Goal: Task Accomplishment & Management: Manage account settings

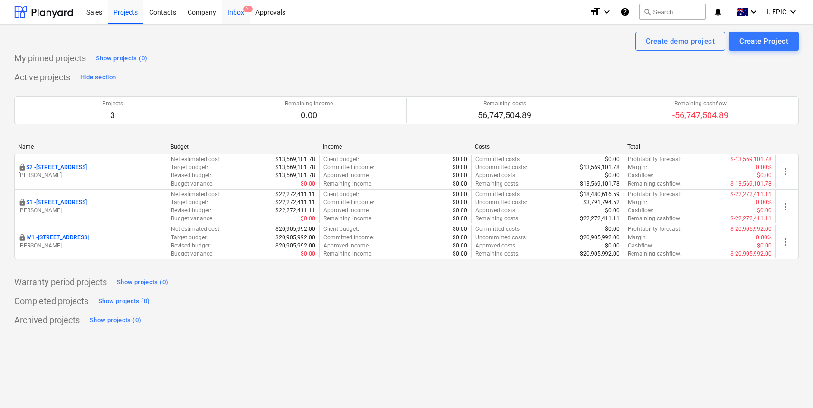
click at [241, 9] on div "Inbox 9+" at bounding box center [236, 12] width 28 height 24
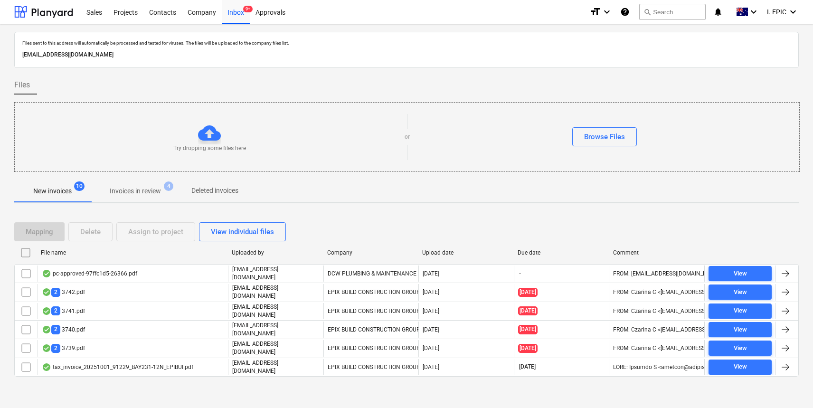
click at [407, 89] on div "Files" at bounding box center [406, 84] width 784 height 19
click at [301, 383] on div "Mapping Delete Assign to project View individual files File name Uploaded by Co…" at bounding box center [406, 303] width 784 height 185
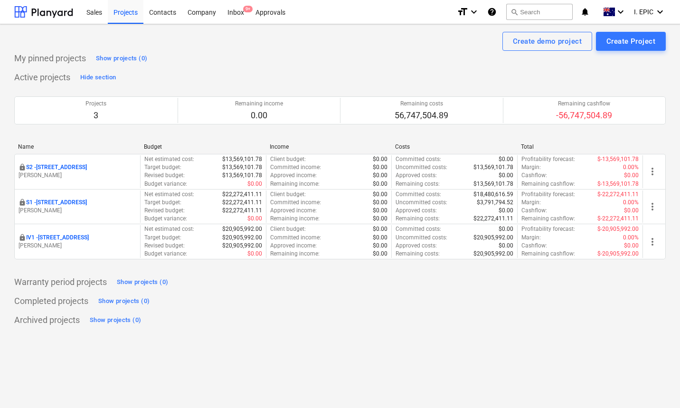
click at [289, 64] on div "My pinned projects Show projects (0)" at bounding box center [339, 58] width 651 height 15
drag, startPoint x: 289, startPoint y: 64, endPoint x: 273, endPoint y: 47, distance: 22.9
click at [289, 64] on div "My pinned projects Show projects (0)" at bounding box center [339, 58] width 651 height 15
click at [235, 5] on div "Inbox 9+" at bounding box center [236, 12] width 28 height 24
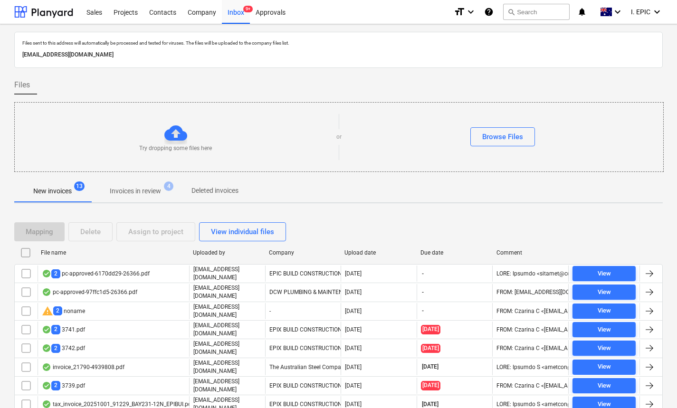
scroll to position [31, 0]
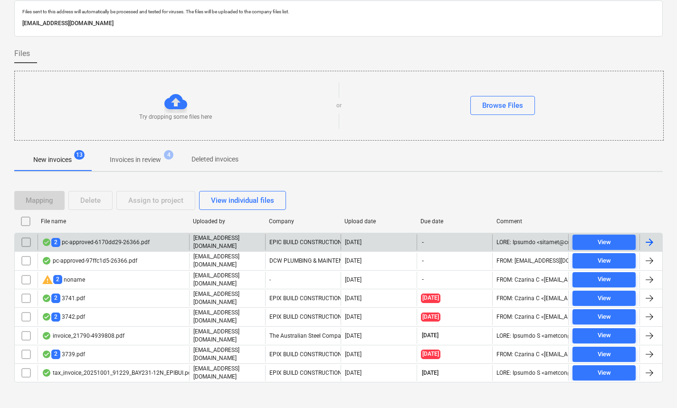
click at [211, 245] on p "[EMAIL_ADDRESS][DOMAIN_NAME]" at bounding box center [227, 242] width 68 height 16
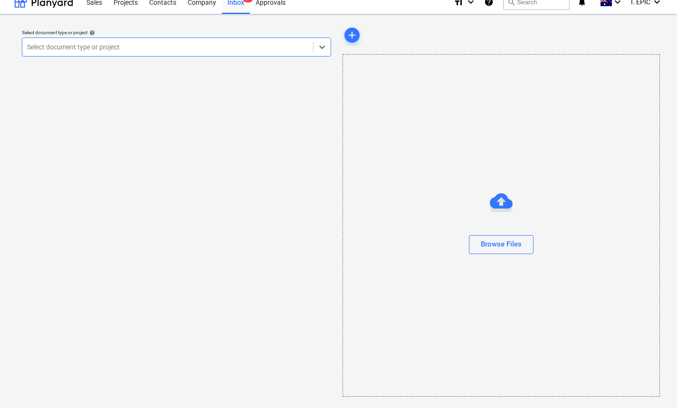
scroll to position [10, 0]
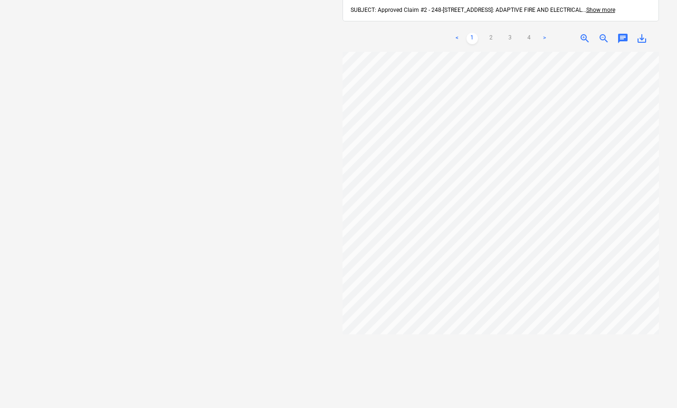
scroll to position [56, 0]
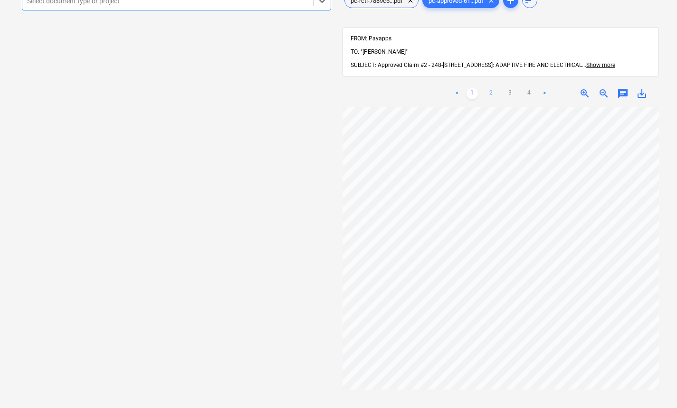
click at [490, 88] on link "2" at bounding box center [490, 93] width 11 height 11
click at [511, 88] on link "3" at bounding box center [509, 93] width 11 height 11
click at [495, 88] on link "2" at bounding box center [490, 93] width 11 height 11
click at [474, 88] on link "1" at bounding box center [471, 93] width 11 height 11
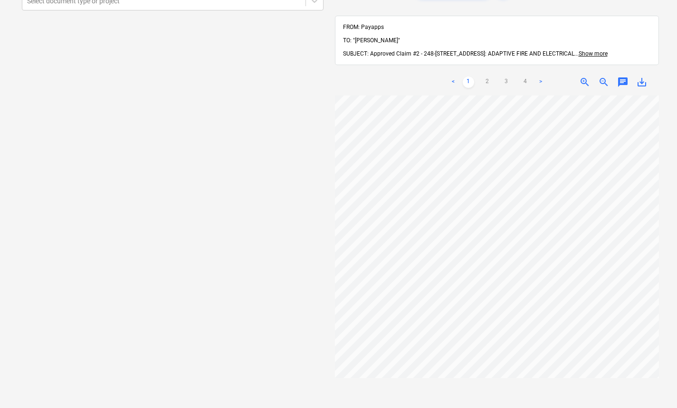
scroll to position [0, 0]
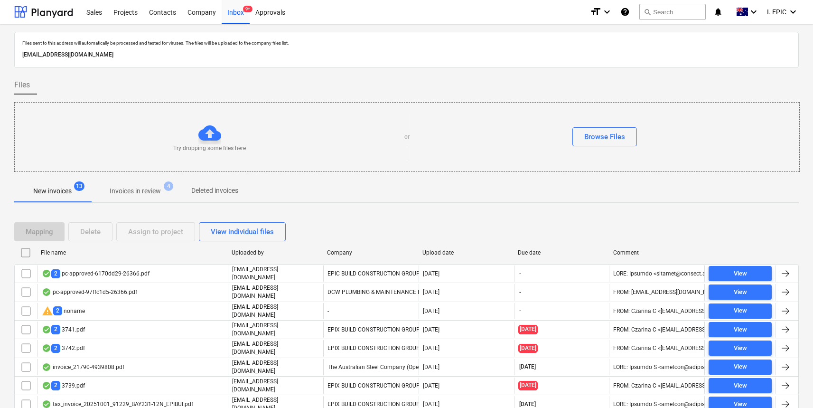
click at [436, 89] on div "Files" at bounding box center [406, 84] width 785 height 19
click at [427, 90] on div "Files" at bounding box center [406, 84] width 785 height 19
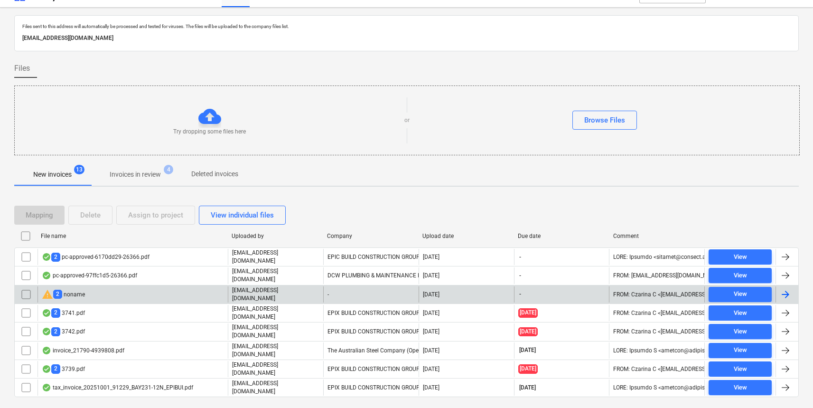
click at [111, 293] on div "warning 2 noname" at bounding box center [133, 294] width 190 height 16
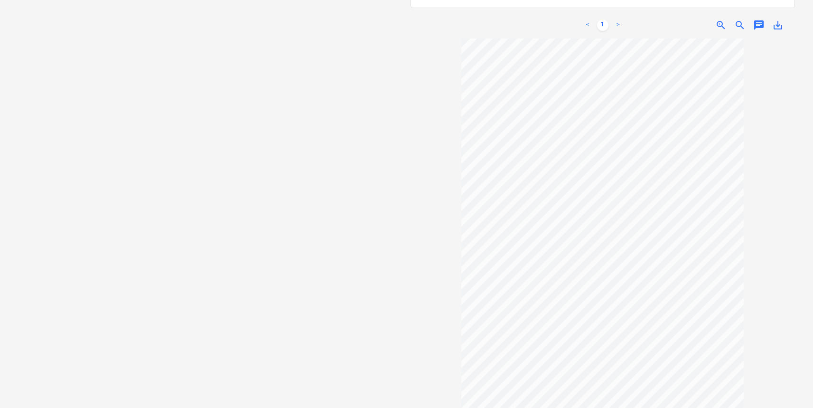
click at [679, 19] on span "chat" at bounding box center [759, 24] width 11 height 11
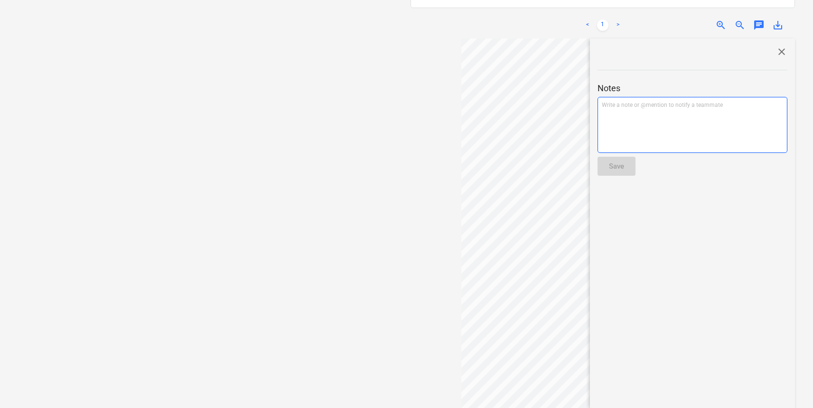
click at [679, 107] on div "Write a note or @mention to notify a teammate [PERSON_NAME]" at bounding box center [693, 125] width 190 height 56
click at [679, 47] on span "close" at bounding box center [781, 51] width 11 height 11
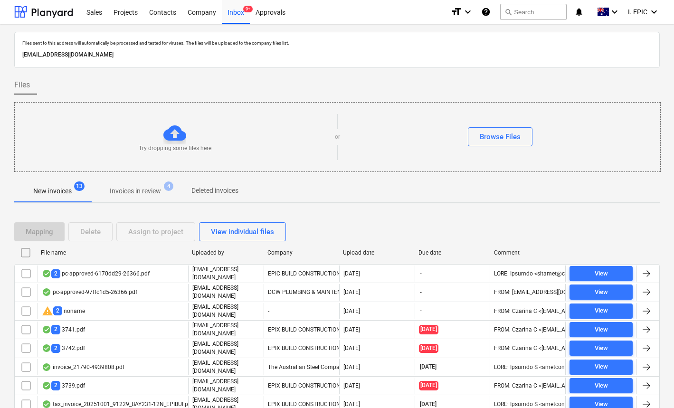
scroll to position [17, 0]
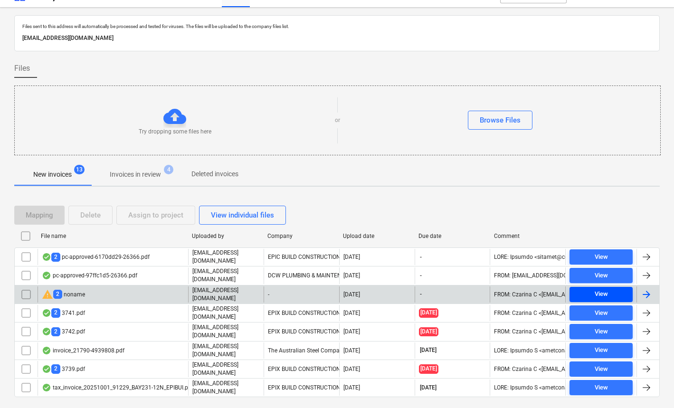
click at [605, 290] on div "View" at bounding box center [600, 294] width 13 height 11
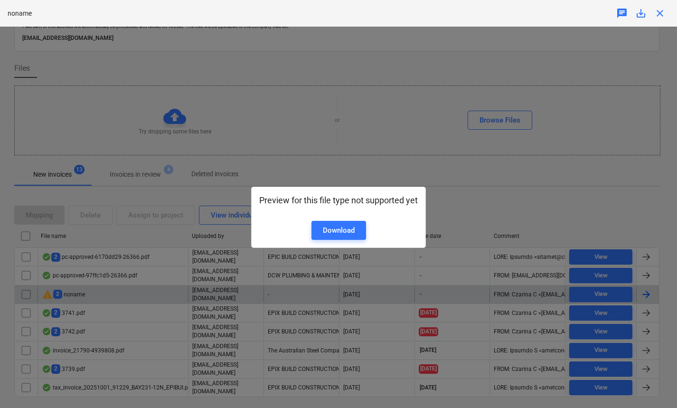
click at [500, 209] on div "Preview for this file type not supported yet Download" at bounding box center [338, 217] width 677 height 381
click at [447, 198] on div "Preview for this file type not supported yet Download" at bounding box center [338, 217] width 677 height 381
click at [455, 192] on div "Preview for this file type not supported yet Download" at bounding box center [338, 217] width 677 height 381
click at [312, 181] on div "Preview for this file type not supported yet Download" at bounding box center [338, 217] width 677 height 381
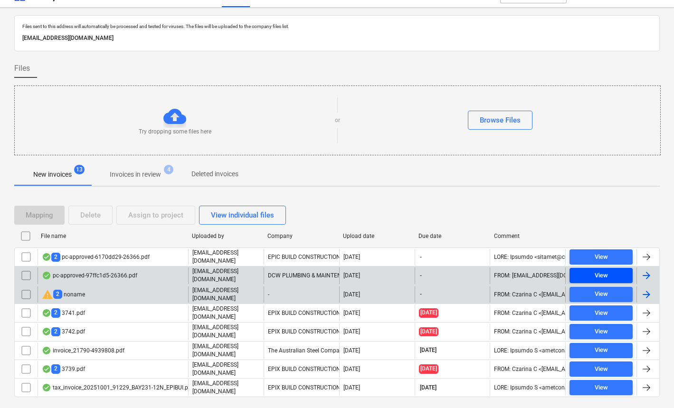
click at [607, 270] on div "View" at bounding box center [600, 275] width 13 height 11
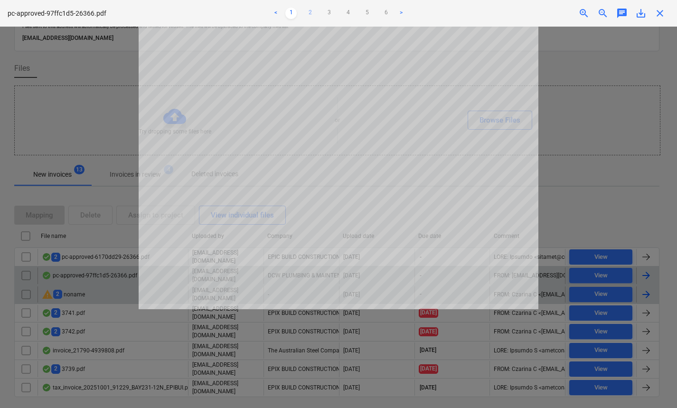
click at [308, 10] on link "2" at bounding box center [309, 13] width 11 height 11
click at [325, 11] on link "3" at bounding box center [328, 13] width 11 height 11
click at [344, 11] on link "4" at bounding box center [347, 13] width 11 height 11
drag, startPoint x: 363, startPoint y: 13, endPoint x: 388, endPoint y: 15, distance: 25.3
click at [363, 12] on link "5" at bounding box center [366, 13] width 11 height 11
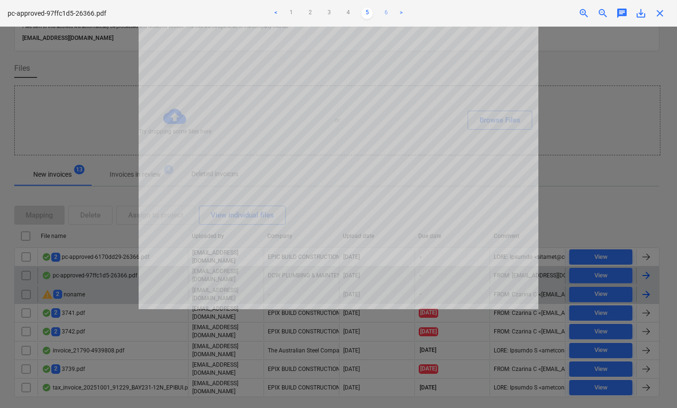
click at [390, 14] on link "6" at bounding box center [385, 13] width 11 height 11
click at [594, 103] on div at bounding box center [338, 217] width 677 height 381
click at [661, 13] on span "close" at bounding box center [659, 13] width 11 height 11
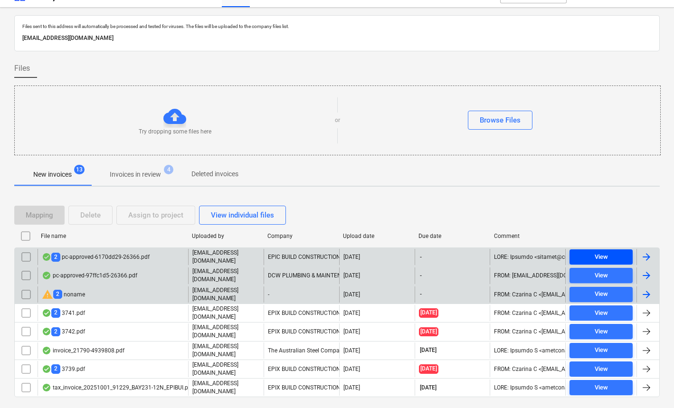
click at [599, 253] on div "View" at bounding box center [600, 257] width 13 height 11
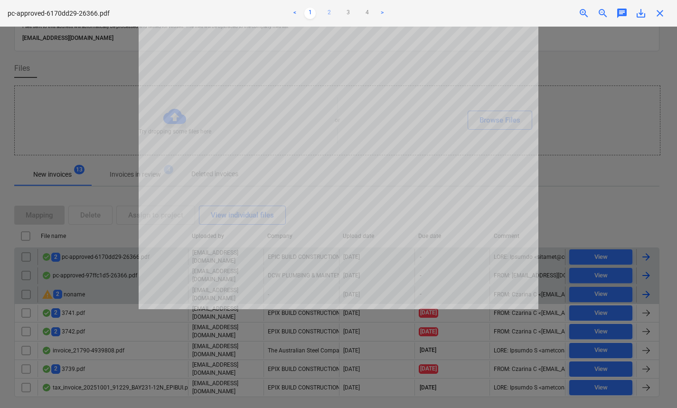
click at [325, 12] on link "2" at bounding box center [328, 13] width 11 height 11
drag, startPoint x: 345, startPoint y: 12, endPoint x: 353, endPoint y: 13, distance: 8.1
click at [345, 12] on link "3" at bounding box center [347, 13] width 11 height 11
click at [365, 12] on link "4" at bounding box center [366, 13] width 11 height 11
click at [381, 12] on link ">" at bounding box center [382, 13] width 11 height 11
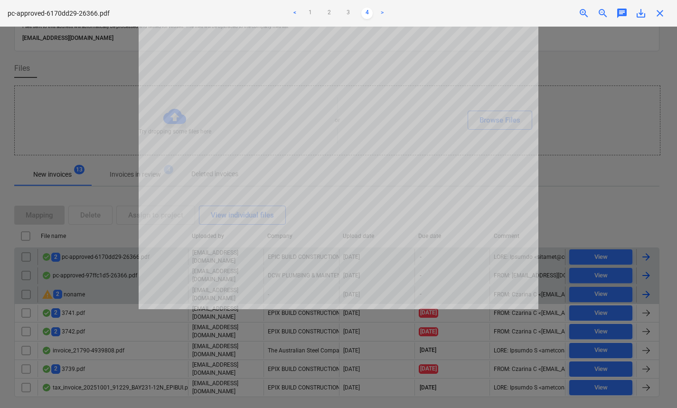
click at [381, 12] on link ">" at bounding box center [382, 13] width 11 height 11
click at [618, 14] on span "chat" at bounding box center [621, 13] width 11 height 11
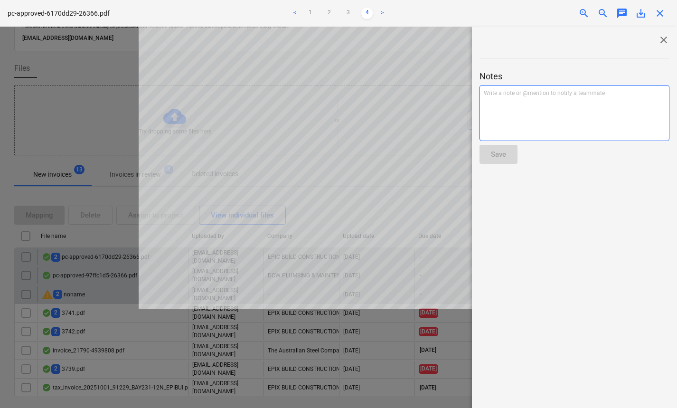
click at [571, 108] on div "Write a note or @mention to notify a teammate [PERSON_NAME]" at bounding box center [575, 113] width 190 height 56
click at [660, 39] on span "close" at bounding box center [663, 39] width 11 height 11
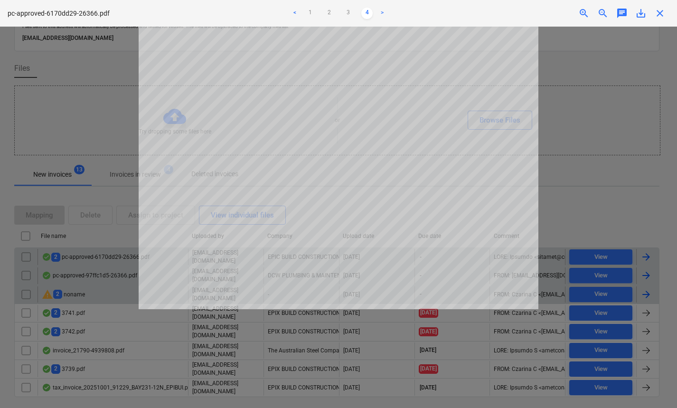
click at [630, 94] on div at bounding box center [338, 217] width 677 height 381
click at [660, 13] on span "close" at bounding box center [659, 13] width 11 height 11
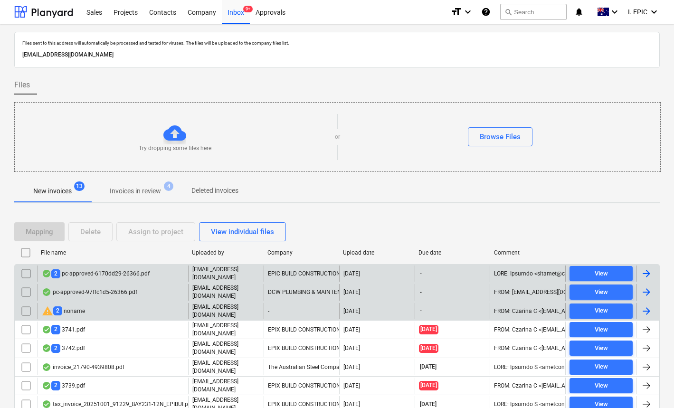
click at [571, 202] on div "New invoices 13 Invoices in review 4 Deleted invoices" at bounding box center [336, 191] width 645 height 24
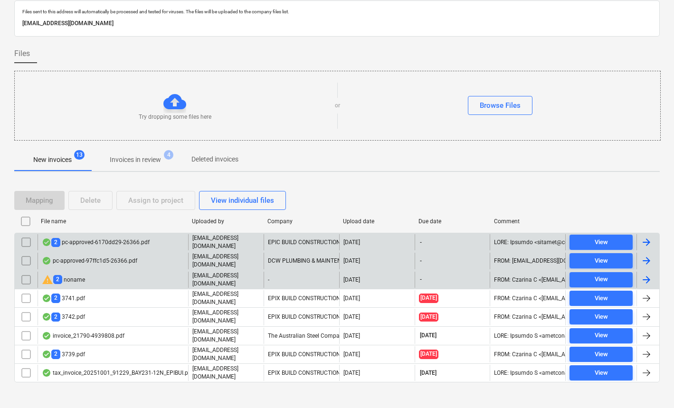
click at [498, 175] on div "Files sent to this address will automatically be processed and tested for virus…" at bounding box center [336, 200] width 645 height 401
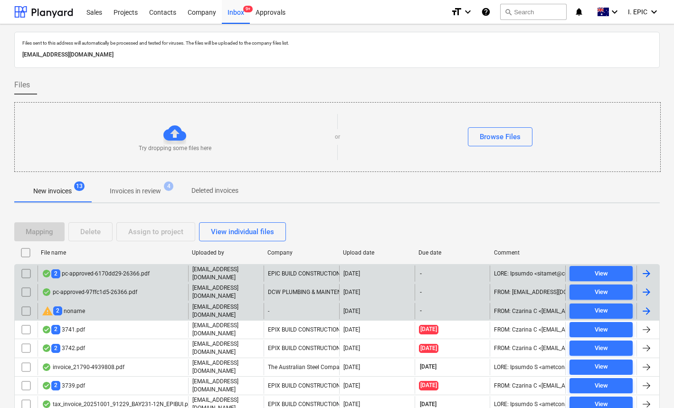
click at [244, 95] on div at bounding box center [336, 98] width 645 height 8
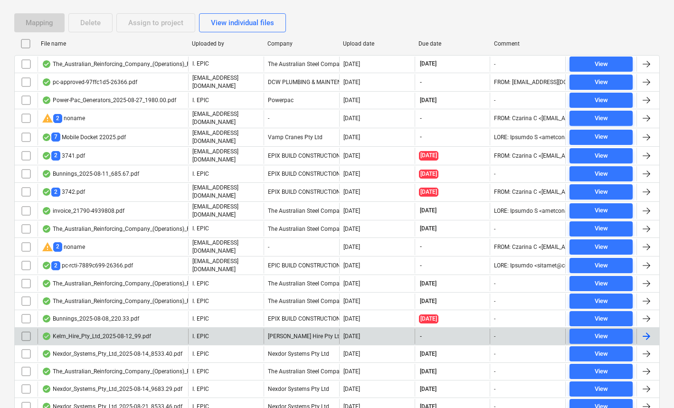
scroll to position [203, 0]
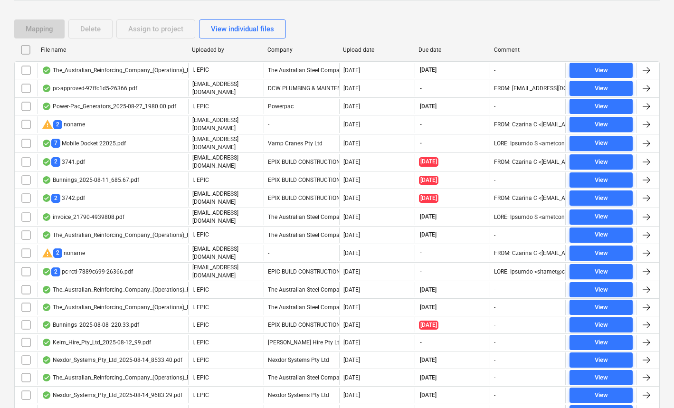
click at [208, 50] on div "Uploaded by" at bounding box center [226, 50] width 68 height 7
click at [212, 50] on div "Uploaded by" at bounding box center [226, 50] width 68 height 7
checkbox input "false"
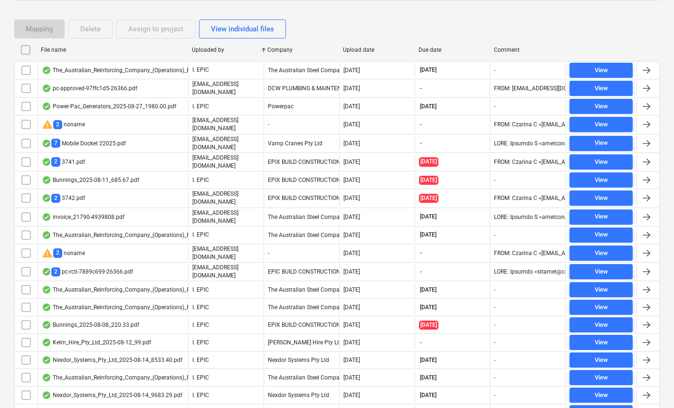
checkbox input "false"
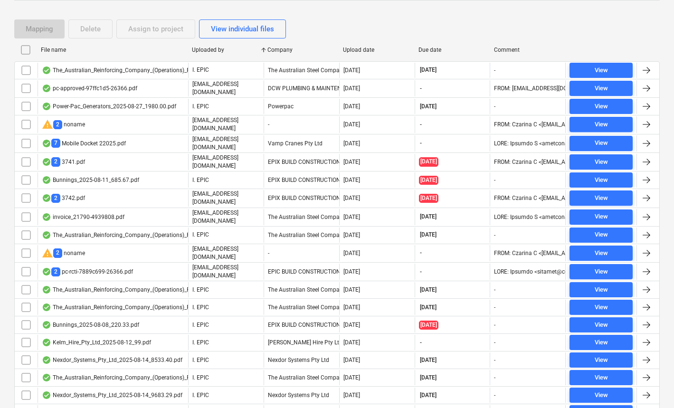
checkbox input "false"
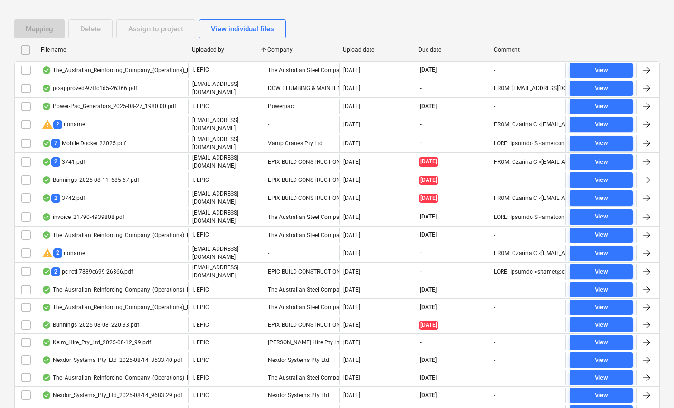
checkbox input "false"
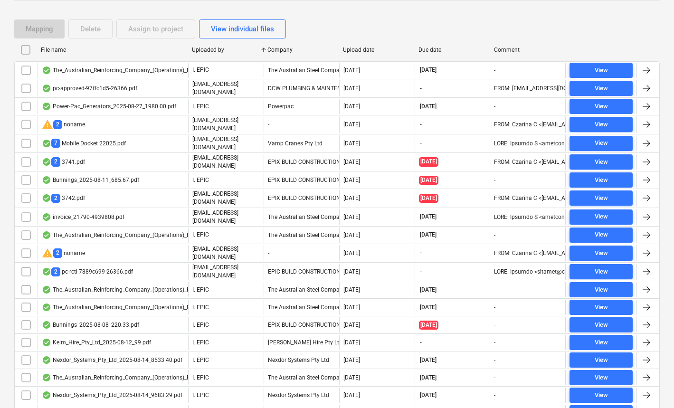
checkbox input "false"
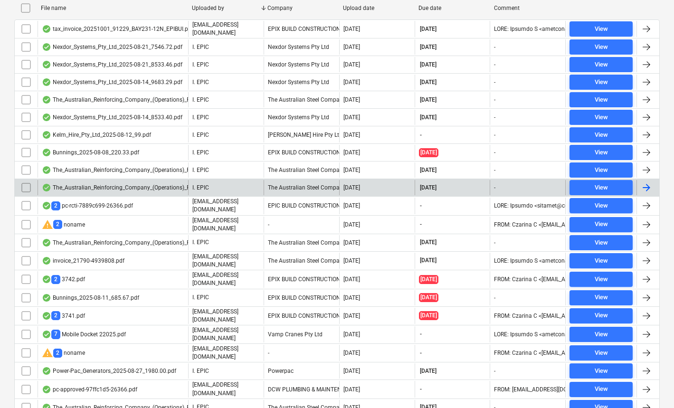
scroll to position [232, 0]
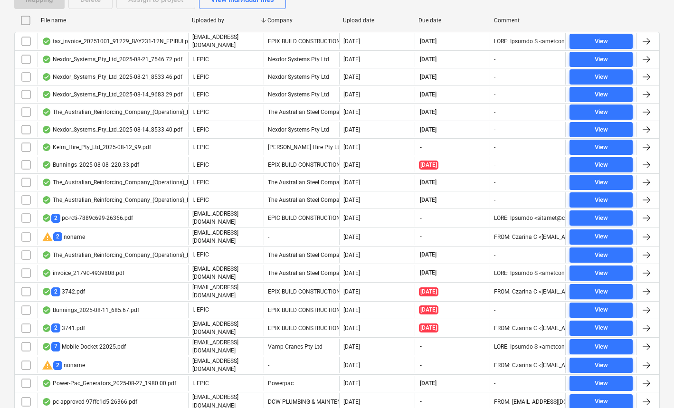
click at [215, 19] on div "Uploaded by" at bounding box center [226, 20] width 68 height 7
checkbox input "false"
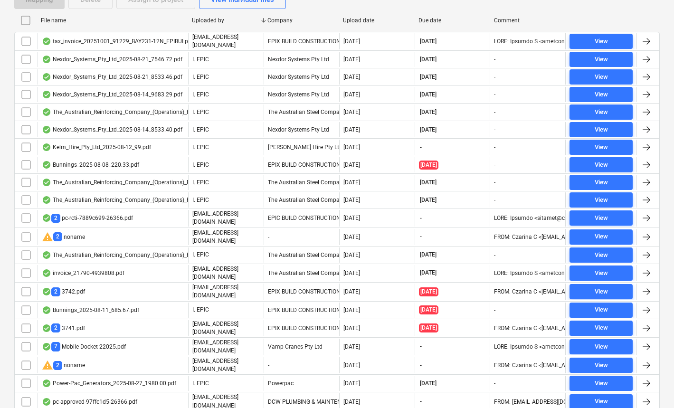
checkbox input "false"
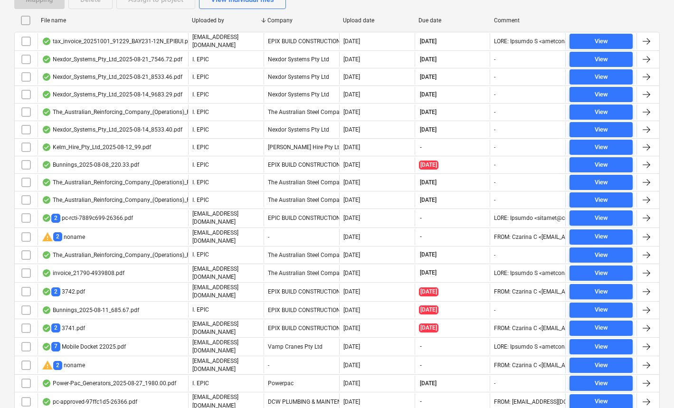
checkbox input "false"
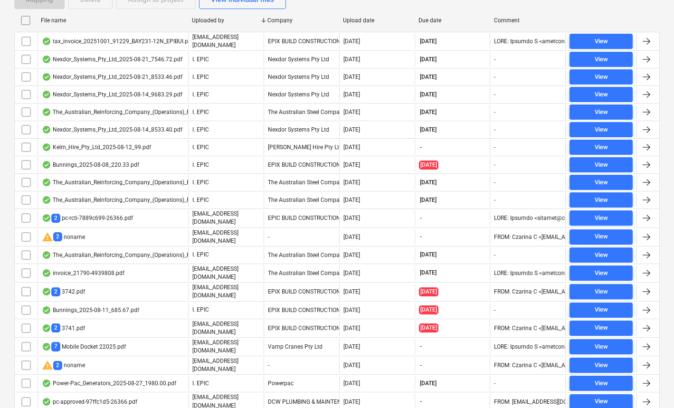
checkbox input "false"
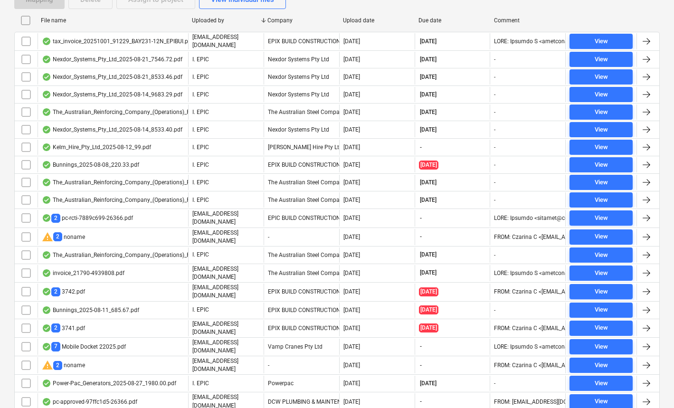
checkbox input "false"
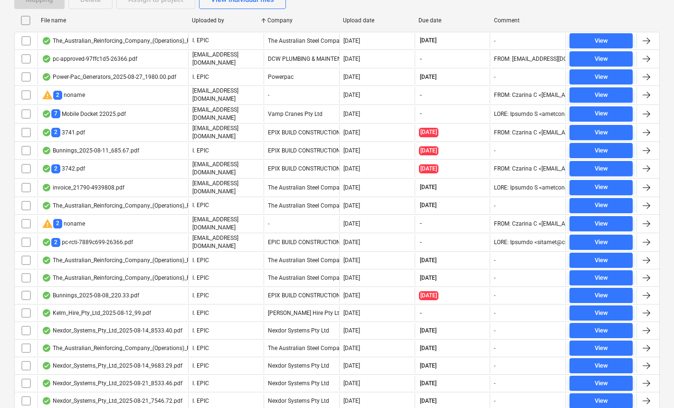
click at [211, 23] on div "Uploaded by" at bounding box center [226, 20] width 68 height 7
checkbox input "false"
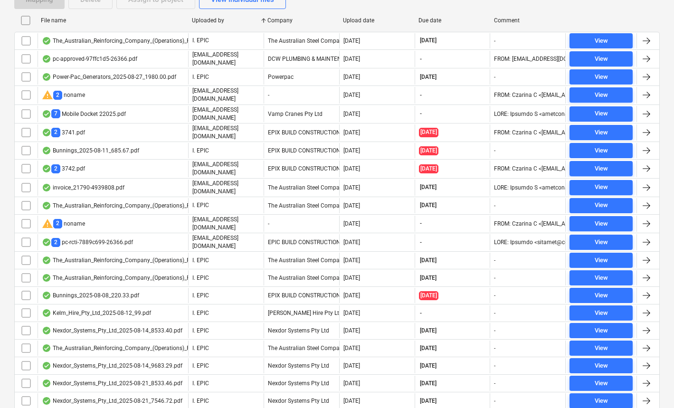
checkbox input "false"
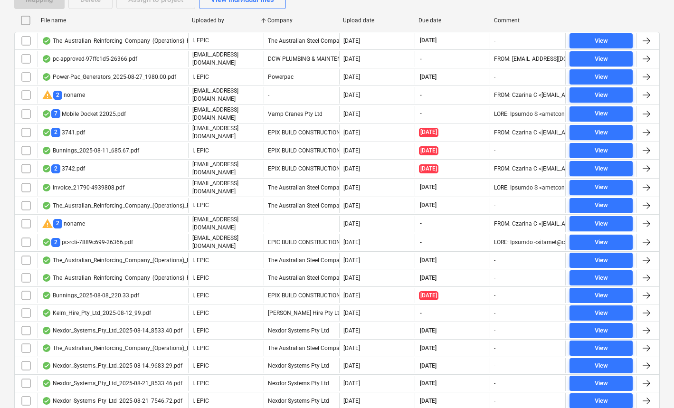
checkbox input "false"
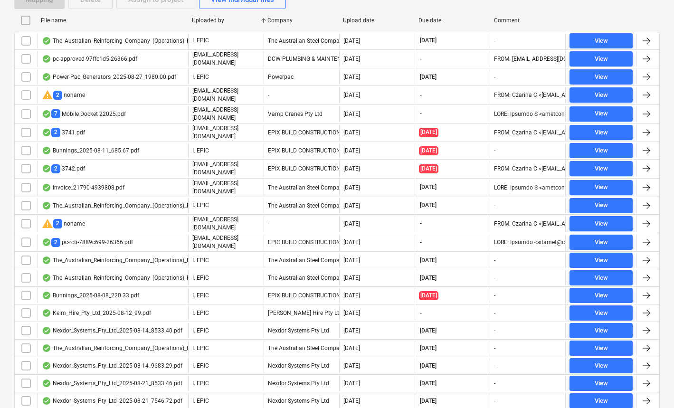
checkbox input "false"
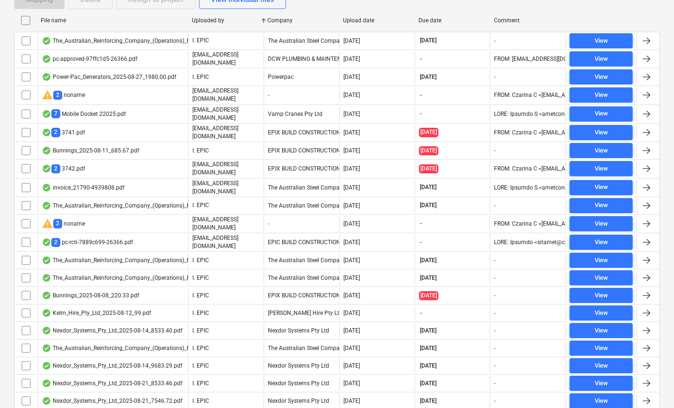
checkbox input "false"
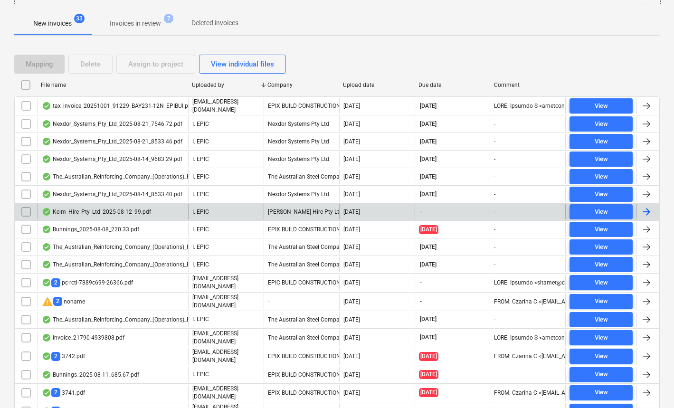
scroll to position [0, 0]
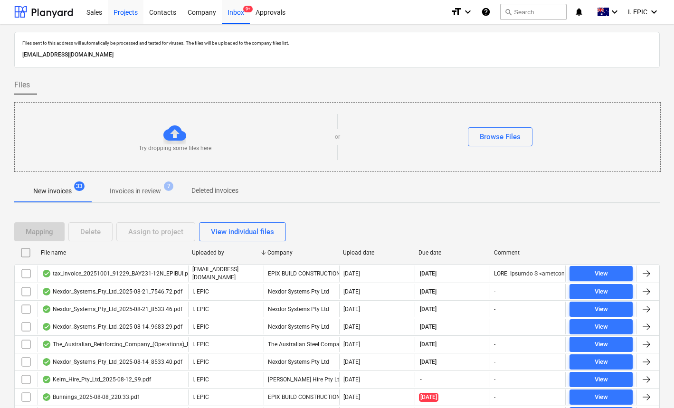
click at [132, 13] on div "Projects" at bounding box center [126, 12] width 36 height 24
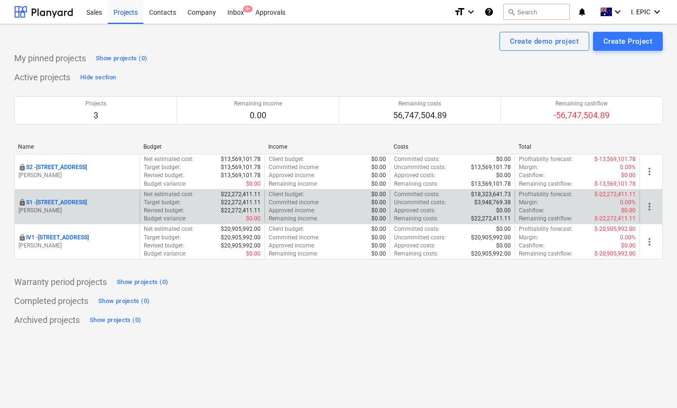
click at [73, 201] on p "S1 - 248 Bay Rd, Sandringham" at bounding box center [56, 202] width 61 height 8
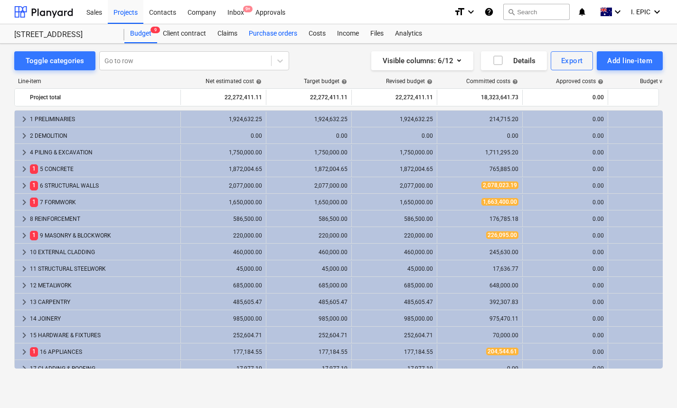
click at [282, 32] on div "Purchase orders" at bounding box center [273, 33] width 60 height 19
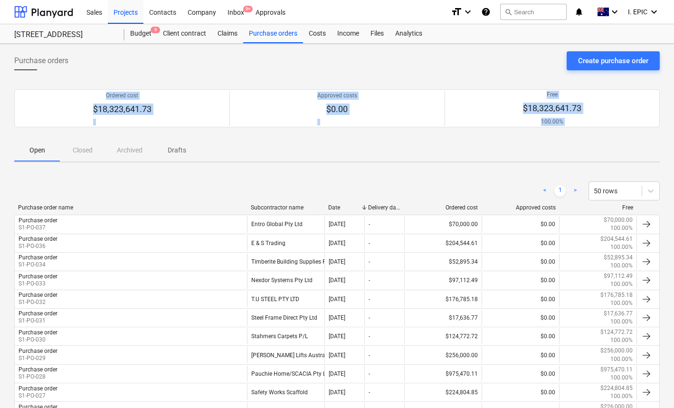
drag, startPoint x: 354, startPoint y: 182, endPoint x: 129, endPoint y: 58, distance: 256.9
click at [129, 58] on div "Purchase orders Create purchase order" at bounding box center [336, 64] width 645 height 27
drag, startPoint x: 105, startPoint y: 52, endPoint x: 387, endPoint y: 184, distance: 310.7
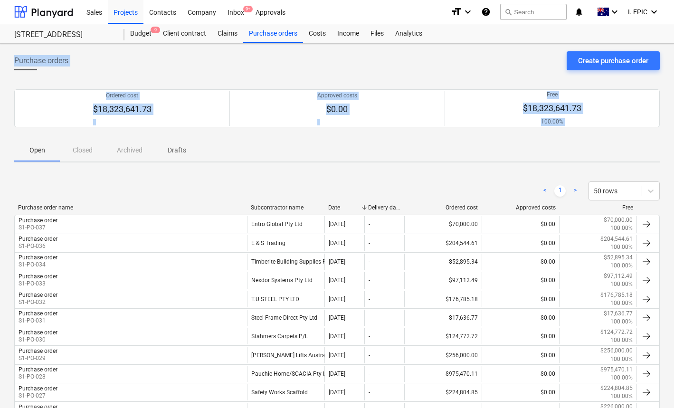
click at [387, 184] on div "< 1 > 50 rows" at bounding box center [336, 190] width 645 height 19
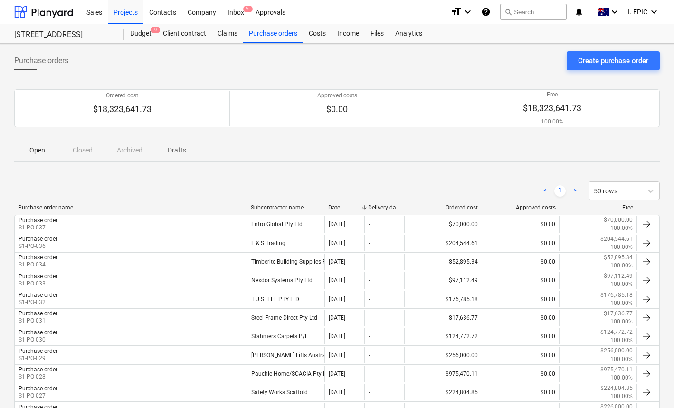
click at [441, 181] on div "< 1 > 50 rows" at bounding box center [336, 190] width 645 height 19
click at [218, 68] on div "Purchase orders Create purchase order" at bounding box center [336, 64] width 645 height 27
click at [162, 11] on div "Contacts" at bounding box center [162, 12] width 38 height 24
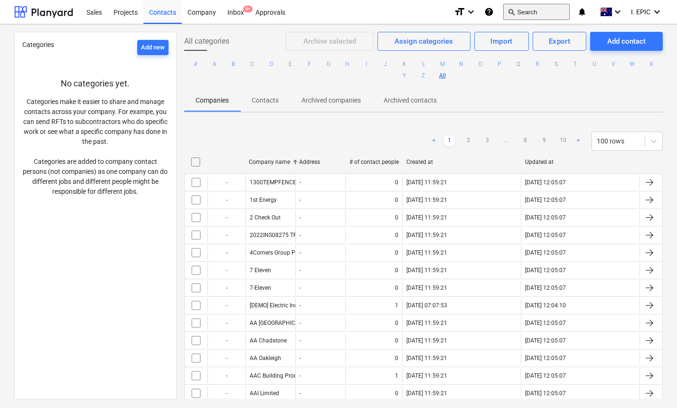
click at [520, 13] on button "search Search" at bounding box center [536, 12] width 66 height 16
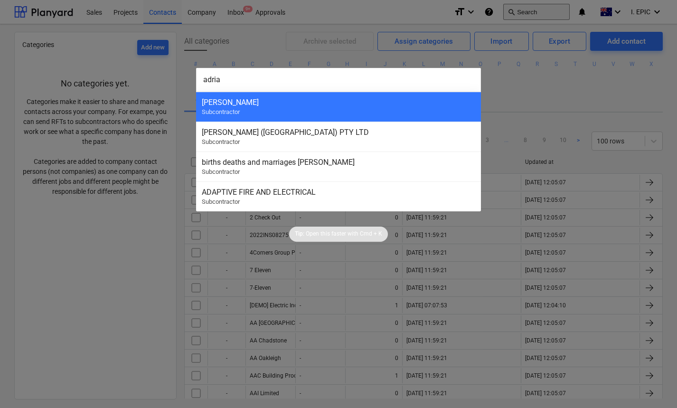
type input "adrian"
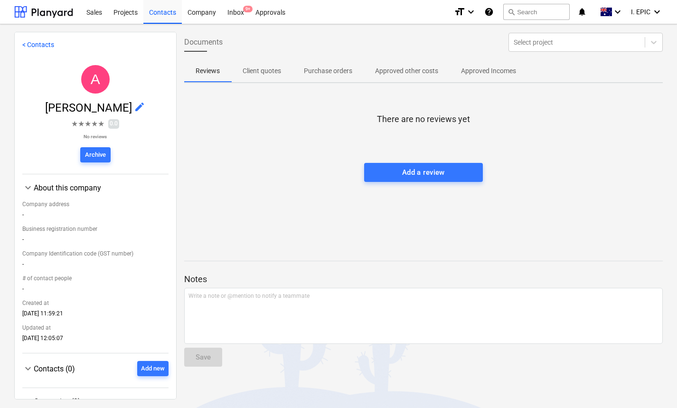
click at [266, 198] on div "There are no reviews yet Add a review" at bounding box center [423, 162] width 479 height 142
click at [296, 170] on div "There are no reviews yet Add a review" at bounding box center [423, 162] width 479 height 142
